Goal: Task Accomplishment & Management: Complete application form

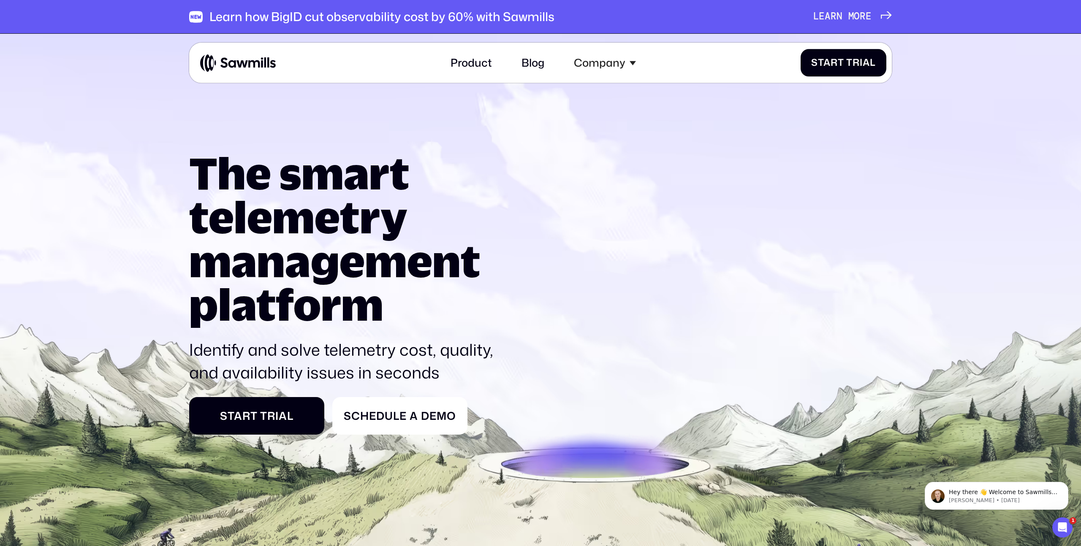
click at [277, 65] on div at bounding box center [259, 63] width 119 height 19
click at [264, 65] on img at bounding box center [238, 63] width 76 height 19
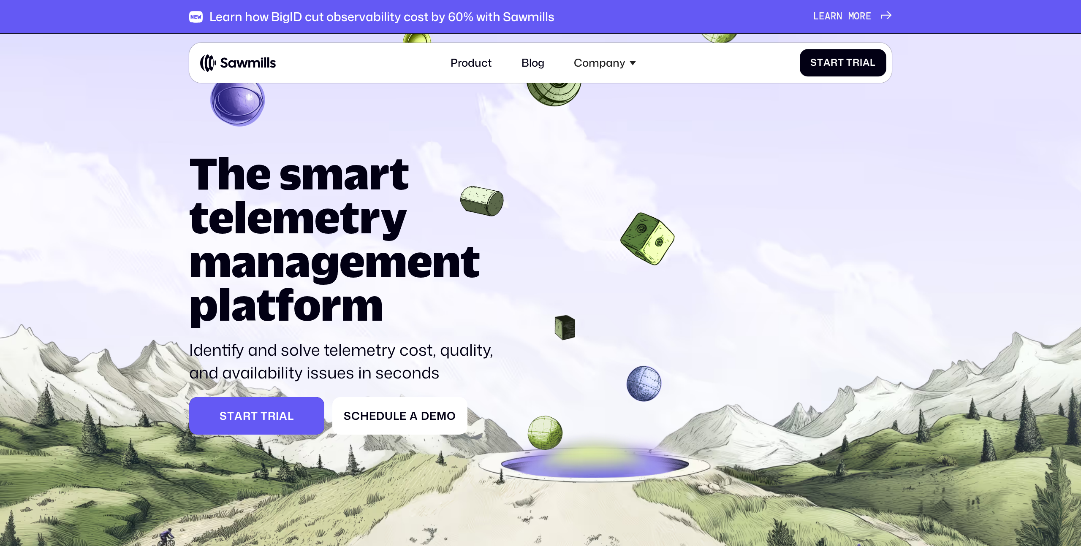
click at [295, 416] on div "S t a r t T r i a l" at bounding box center [257, 416] width 114 height 13
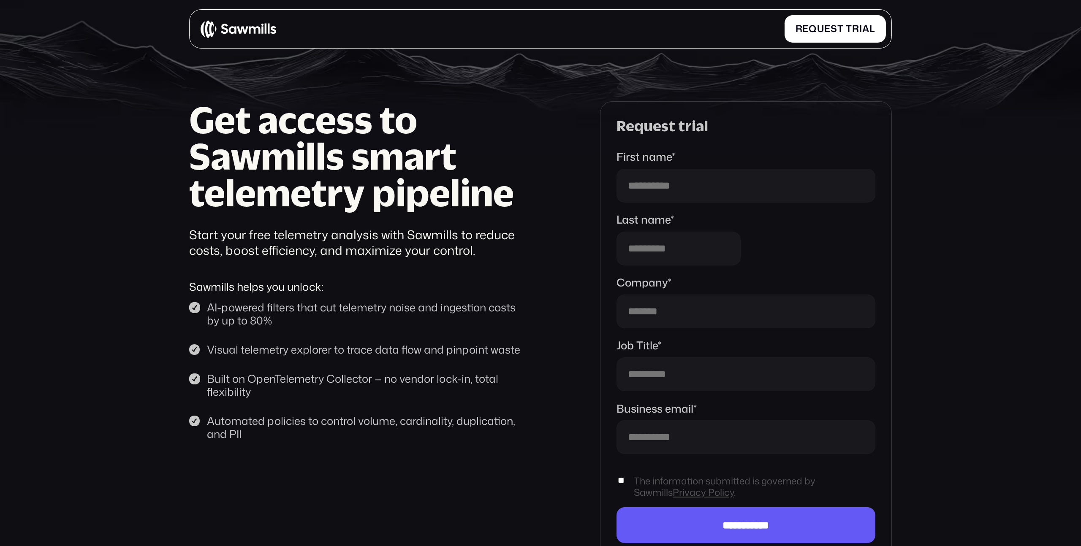
click at [246, 35] on img at bounding box center [239, 29] width 76 height 19
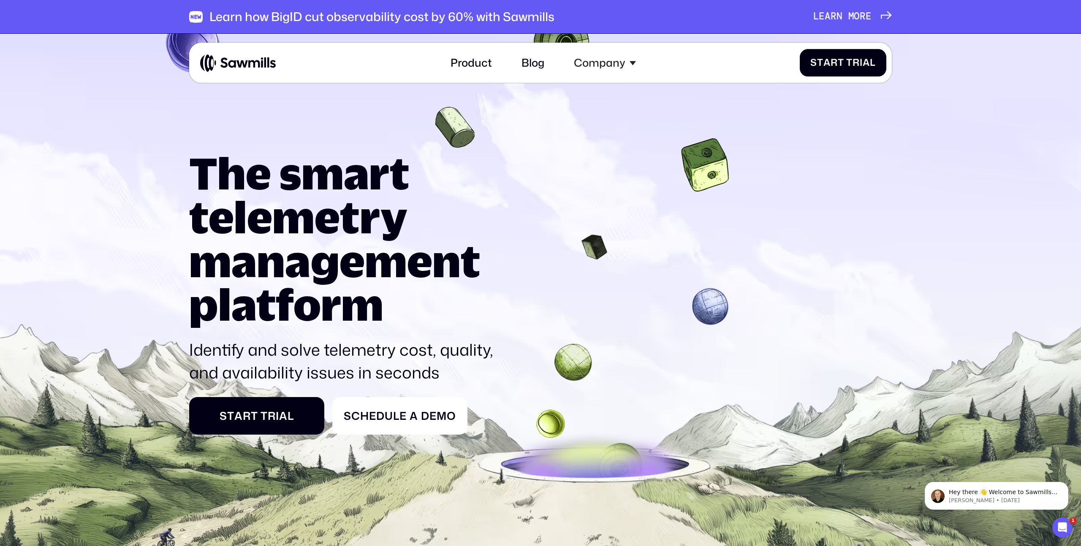
click at [478, 218] on h1 "The smart telemetry management platform" at bounding box center [345, 238] width 313 height 175
